Goal: Information Seeking & Learning: Learn about a topic

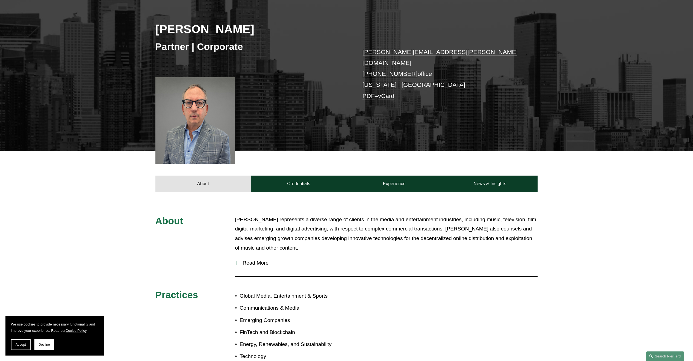
scroll to position [52, 0]
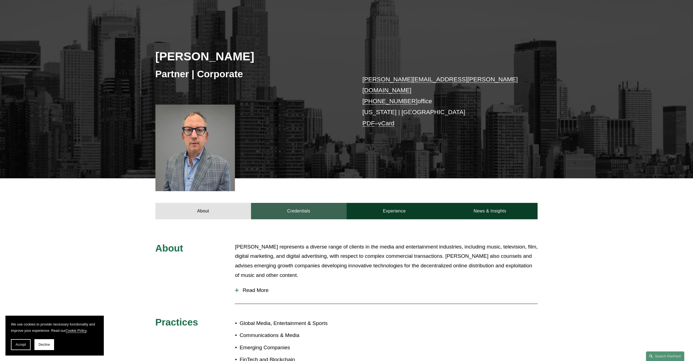
click at [299, 204] on link "Credentials" at bounding box center [299, 211] width 96 height 16
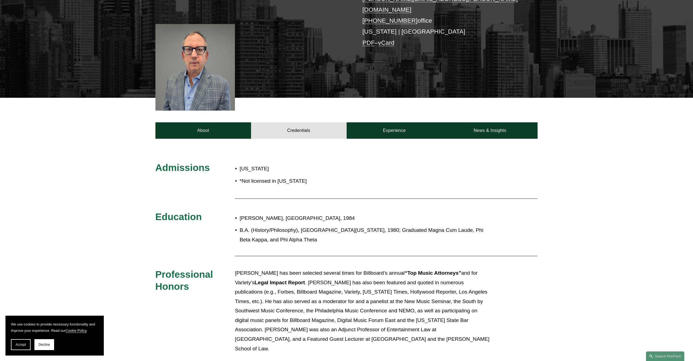
scroll to position [134, 0]
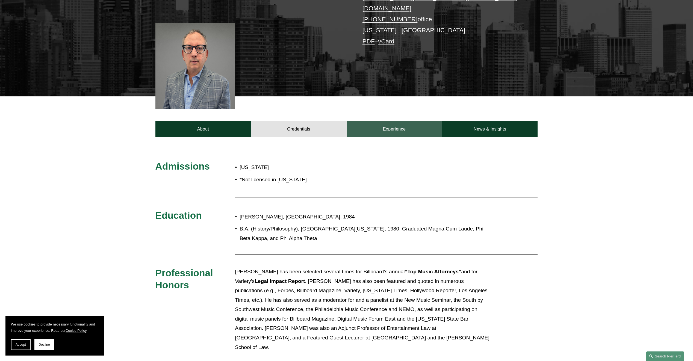
click at [398, 121] on link "Experience" at bounding box center [395, 129] width 96 height 16
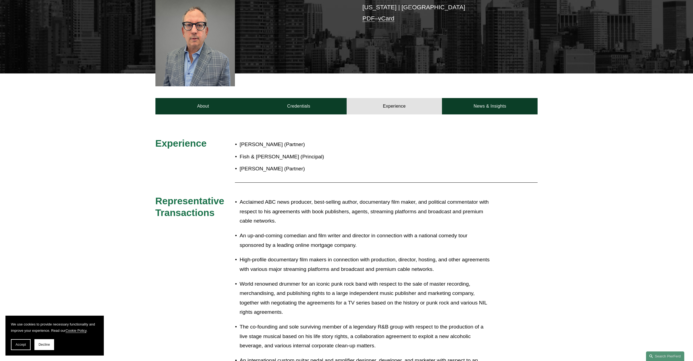
scroll to position [106, 0]
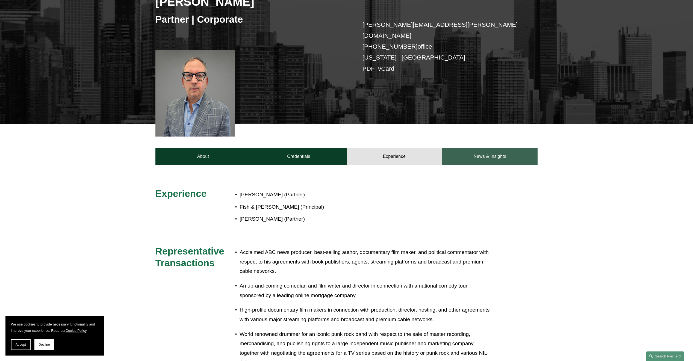
click at [483, 149] on link "News & Insights" at bounding box center [490, 156] width 96 height 16
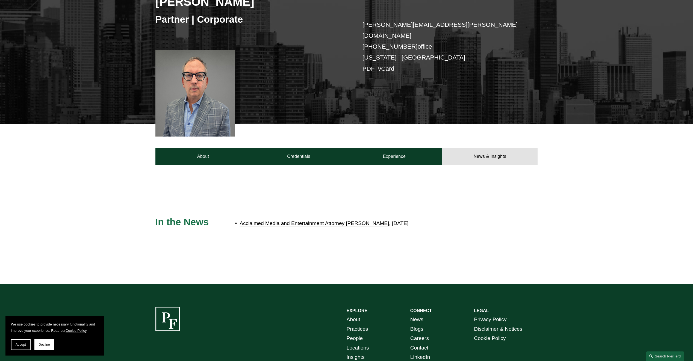
scroll to position [24, 0]
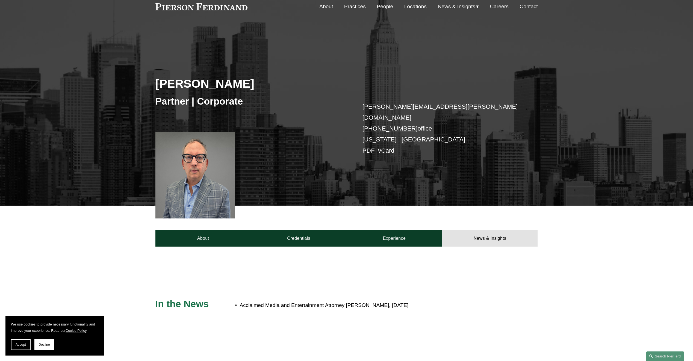
click at [328, 302] on link "Acclaimed Media and Entertainment Attorney [PERSON_NAME]" at bounding box center [314, 305] width 149 height 6
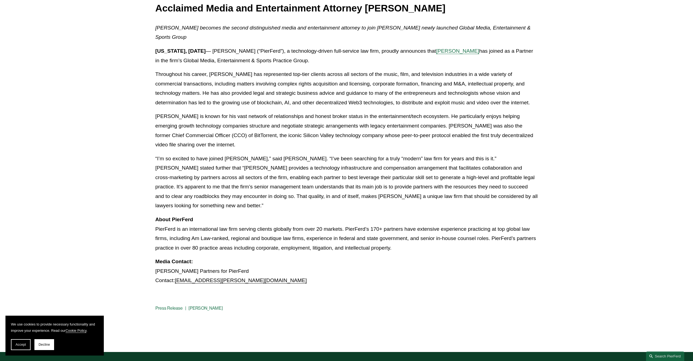
scroll to position [137, 0]
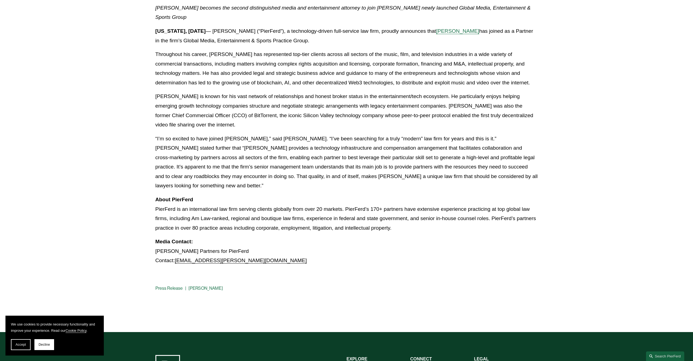
click at [197, 289] on link "[PERSON_NAME]" at bounding box center [206, 288] width 34 height 5
